Goal: Transaction & Acquisition: Book appointment/travel/reservation

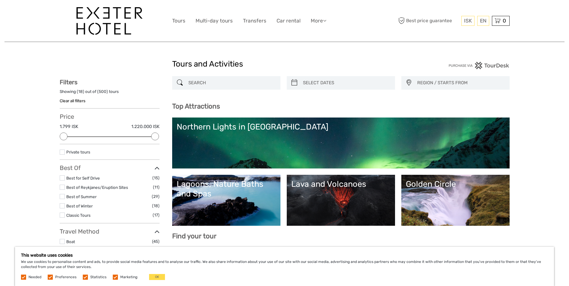
select select
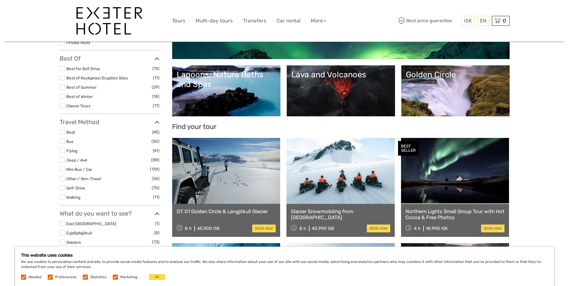
scroll to position [120, 0]
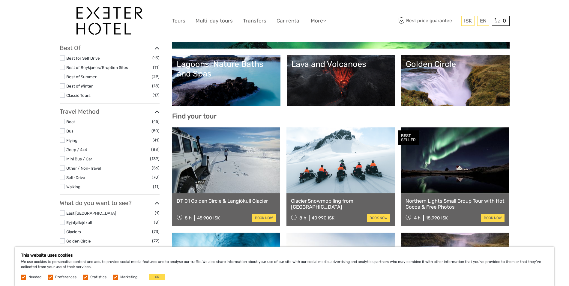
click at [63, 159] on label at bounding box center [62, 158] width 5 height 5
click at [0, 0] on input "checkbox" at bounding box center [0, 0] width 0 height 0
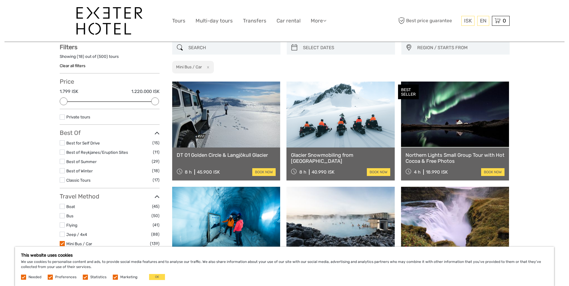
scroll to position [34, 0]
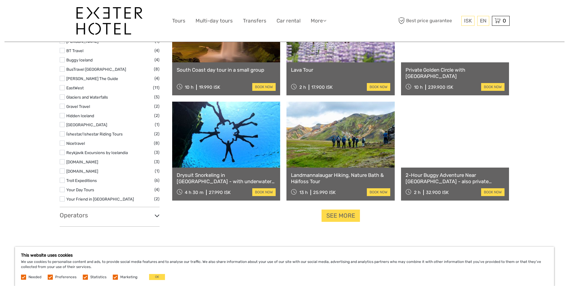
scroll to position [544, 0]
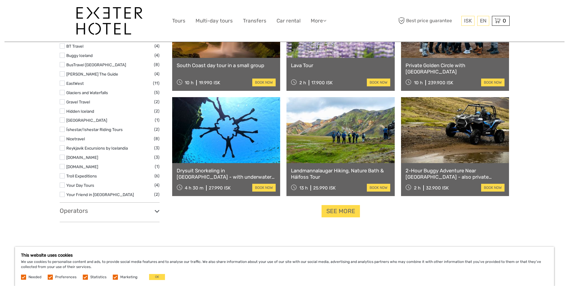
click at [348, 170] on link "Landmannalaugar Hiking, Nature Bath & Háifoss Tour" at bounding box center [340, 174] width 99 height 12
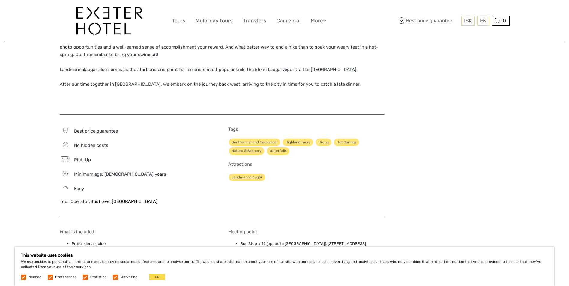
scroll to position [570, 0]
